Goal: Transaction & Acquisition: Obtain resource

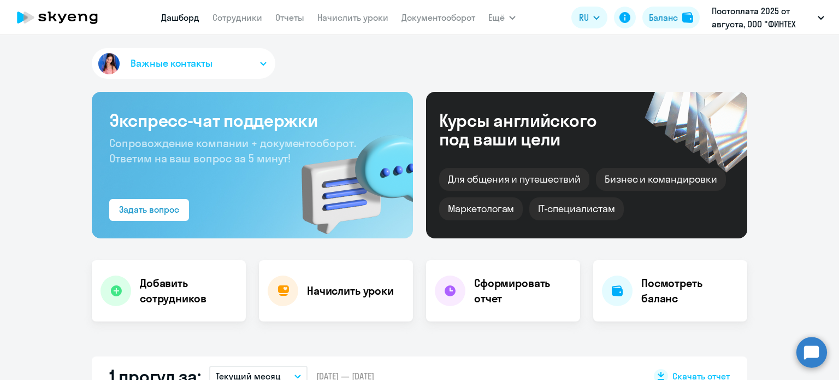
select select "30"
click at [509, 292] on h4 "Сформировать отчет" at bounding box center [522, 290] width 97 height 31
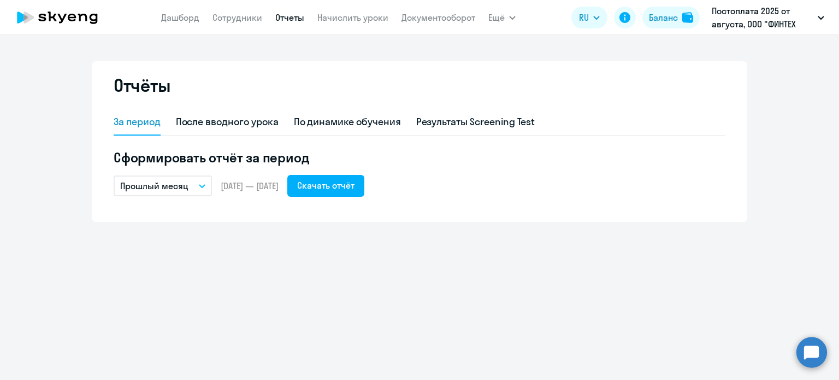
click at [107, 180] on div "Отчёты За период После вводного урока По динамике обучения Результаты Screening…" at bounding box center [420, 141] width 656 height 161
click at [158, 177] on button "Прошлый месяц" at bounding box center [163, 185] width 98 height 21
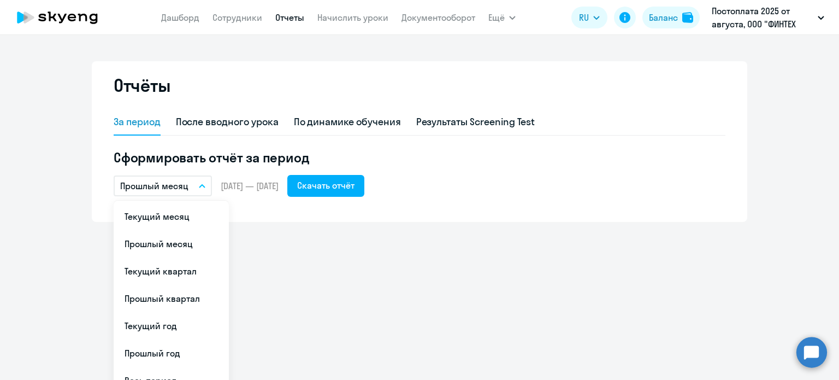
scroll to position [44, 0]
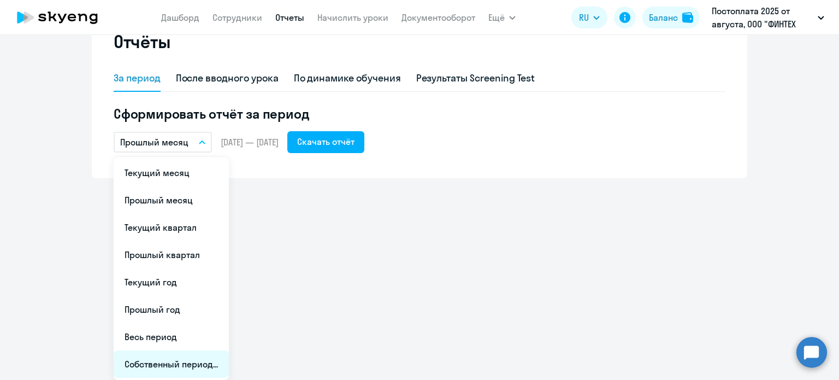
click at [210, 365] on li "Собственный период..." at bounding box center [171, 363] width 115 height 27
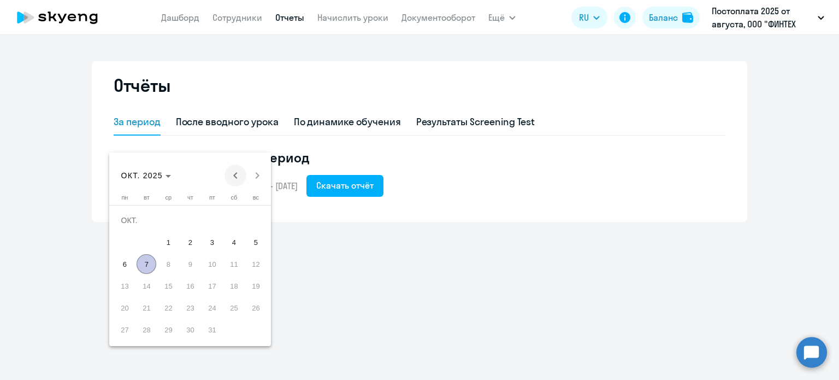
click at [238, 175] on span "Previous month" at bounding box center [236, 175] width 22 height 22
click at [238, 175] on div "[DATE] [DATE]" at bounding box center [191, 175] width 156 height 22
click at [230, 177] on div "[DATE] [DATE]" at bounding box center [191, 175] width 156 height 22
click at [234, 177] on div "[DATE] [DATE]" at bounding box center [191, 175] width 156 height 22
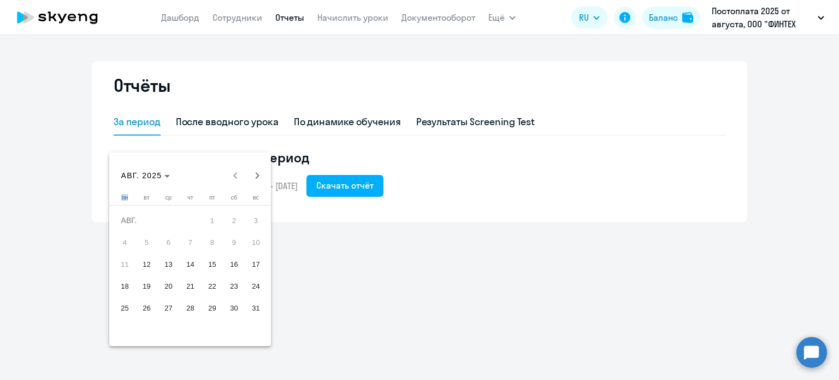
click at [234, 177] on div "[DATE] [DATE]" at bounding box center [191, 175] width 156 height 22
click at [148, 261] on span "12" at bounding box center [147, 264] width 20 height 20
click at [369, 231] on div at bounding box center [419, 190] width 839 height 380
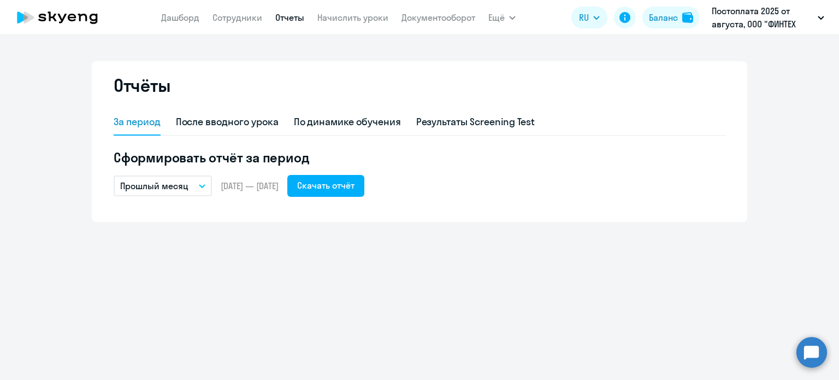
click at [195, 179] on button "Прошлый месяц" at bounding box center [163, 185] width 98 height 21
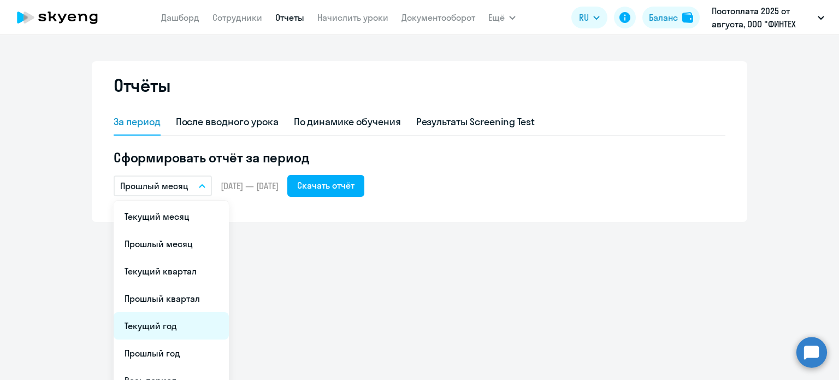
scroll to position [44, 0]
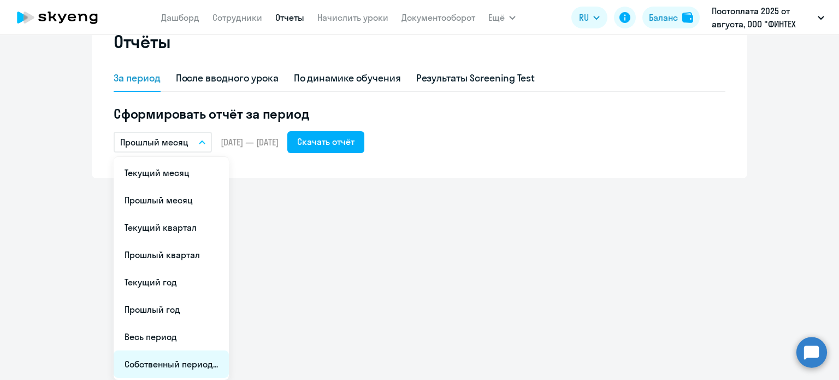
click at [165, 354] on li "Собственный период..." at bounding box center [171, 363] width 115 height 27
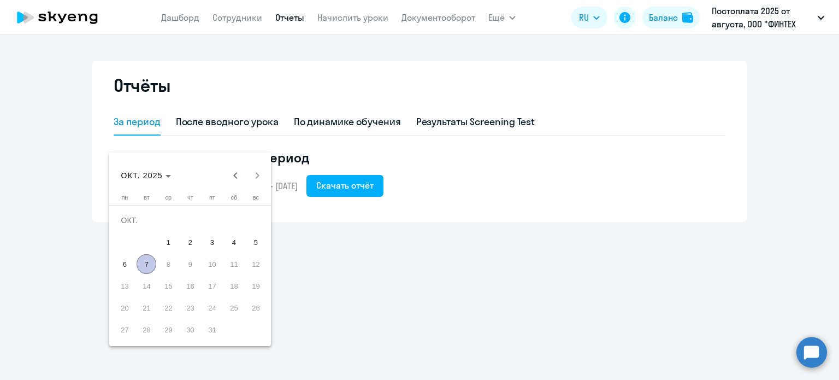
scroll to position [0, 0]
click at [235, 177] on span "Previous month" at bounding box center [236, 175] width 22 height 22
click at [148, 266] on span "12" at bounding box center [147, 264] width 20 height 20
click at [256, 179] on span "Next month" at bounding box center [257, 175] width 22 height 22
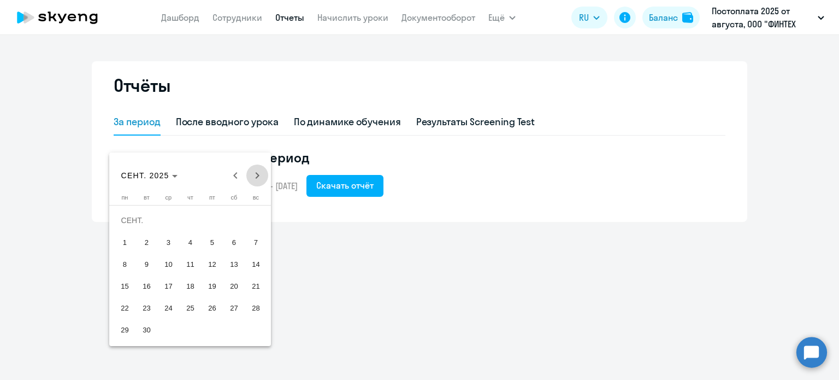
click at [259, 177] on span "Next month" at bounding box center [257, 175] width 22 height 22
click at [146, 266] on span "7" at bounding box center [147, 264] width 20 height 20
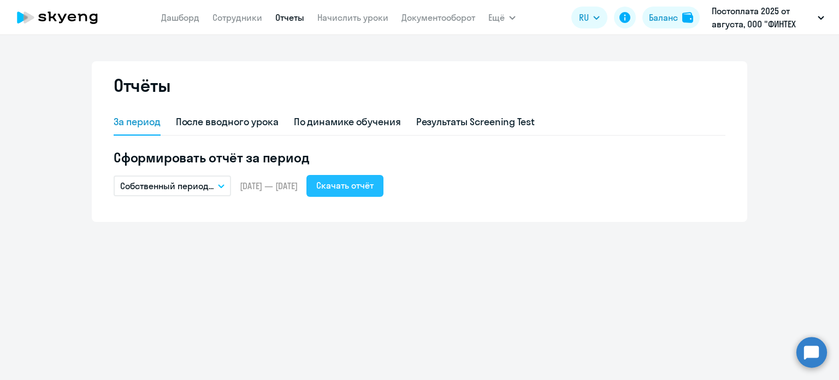
click at [376, 193] on button "Скачать отчёт" at bounding box center [345, 186] width 77 height 22
click at [466, 20] on link "Документооборот" at bounding box center [439, 17] width 74 height 11
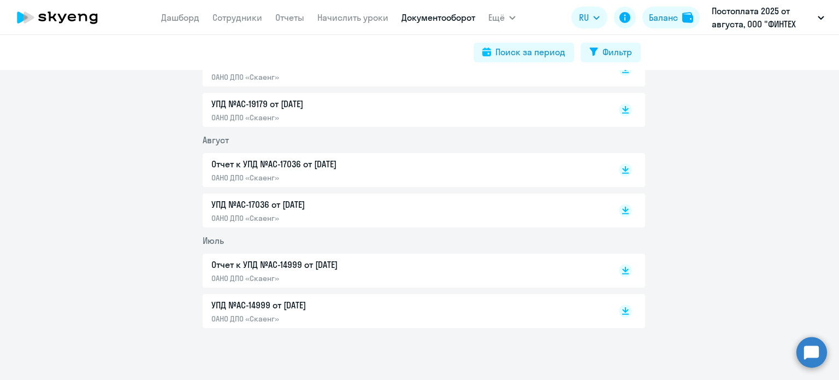
scroll to position [1811, 0]
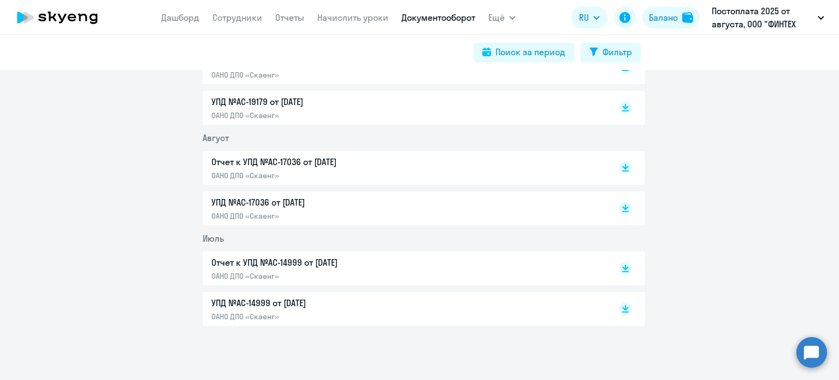
click at [267, 301] on p "УПД №AC-14999 от [DATE]" at bounding box center [326, 302] width 230 height 13
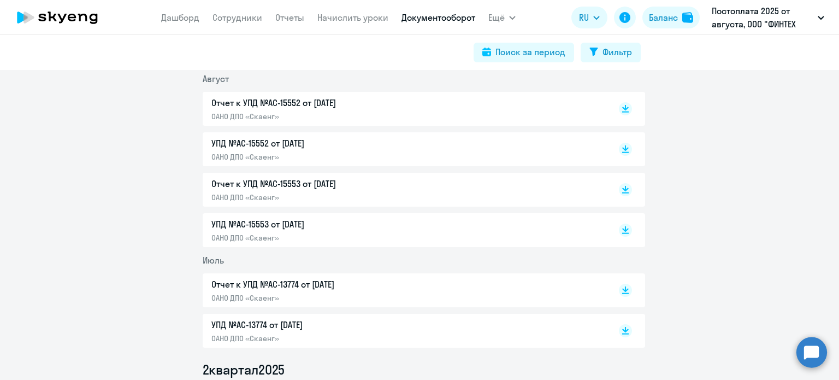
scroll to position [444, 0]
